Goal: Complete application form

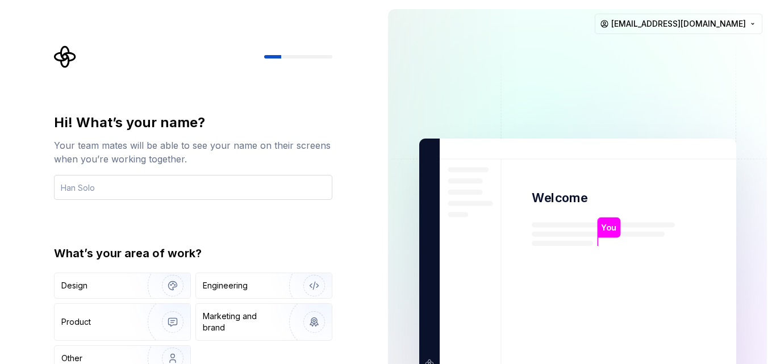
click at [153, 186] on input "text" at bounding box center [193, 187] width 278 height 25
type input "[PERSON_NAME]"
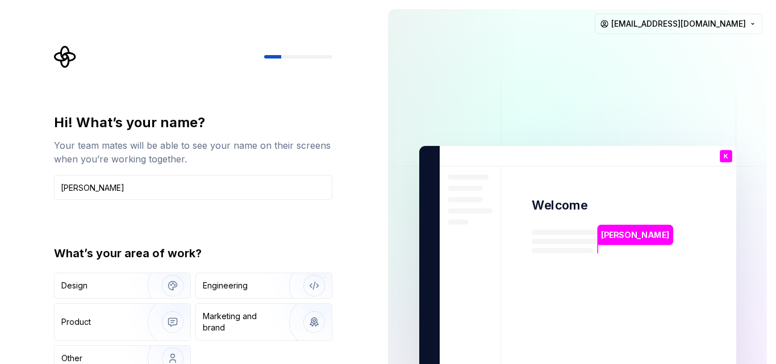
click at [359, 207] on div "Hi! What’s your name? Your team mates will be able to see your name on their sc…" at bounding box center [189, 263] width 379 height 527
click at [320, 287] on img "button" at bounding box center [306, 286] width 73 height 76
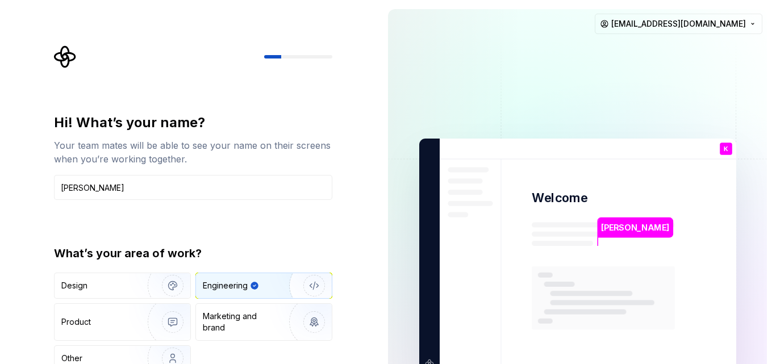
click at [316, 289] on img "button" at bounding box center [306, 286] width 73 height 76
click at [102, 358] on div "Other" at bounding box center [94, 358] width 66 height 11
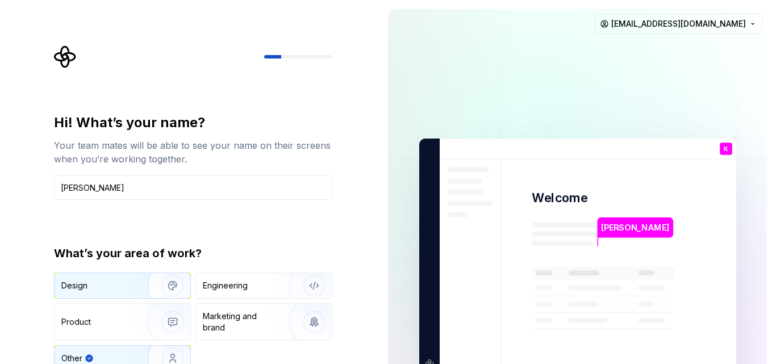
click at [107, 289] on div "Design" at bounding box center [97, 285] width 72 height 11
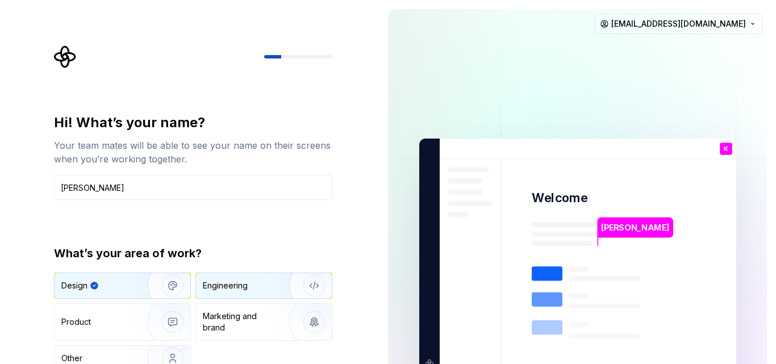
click at [319, 286] on img "button" at bounding box center [306, 286] width 73 height 76
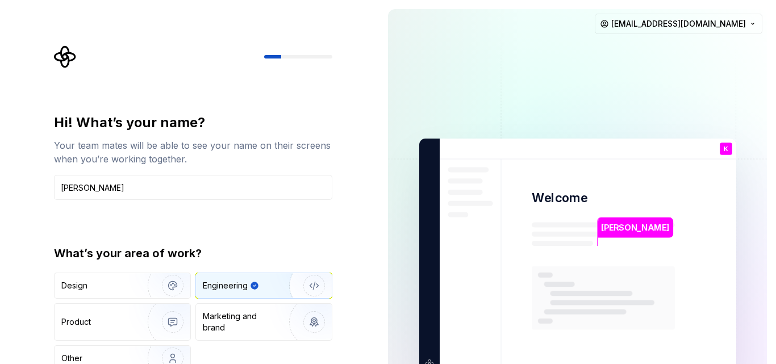
click at [318, 286] on img "button" at bounding box center [306, 286] width 73 height 76
click at [307, 286] on img "button" at bounding box center [306, 286] width 73 height 76
click at [120, 177] on input "[PERSON_NAME]" at bounding box center [193, 187] width 278 height 25
click at [88, 294] on div "Design" at bounding box center [123, 285] width 136 height 25
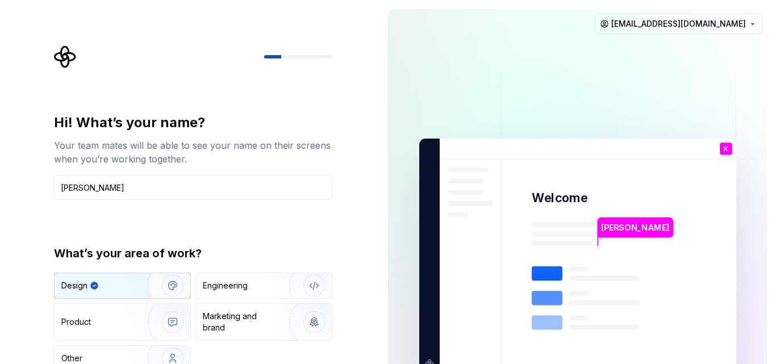
click at [176, 282] on img "button" at bounding box center [165, 286] width 73 height 76
